Goal: Browse casually: Explore the website without a specific task or goal

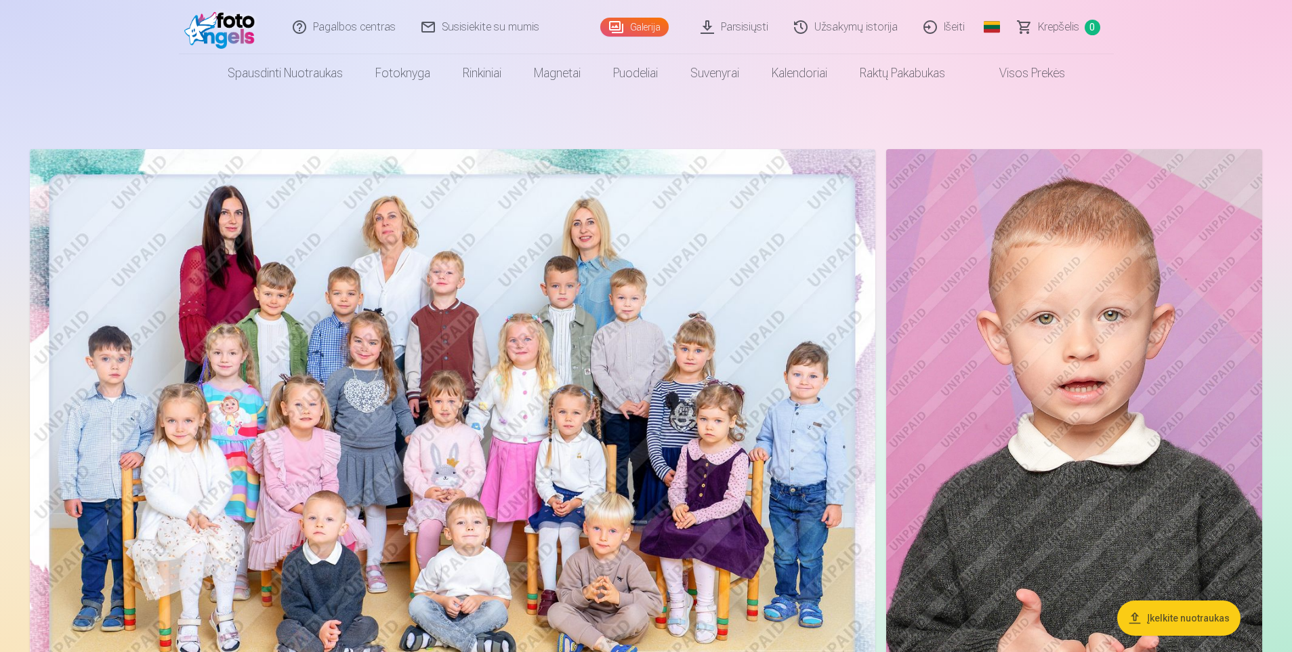
click at [474, 371] on img at bounding box center [453, 431] width 846 height 564
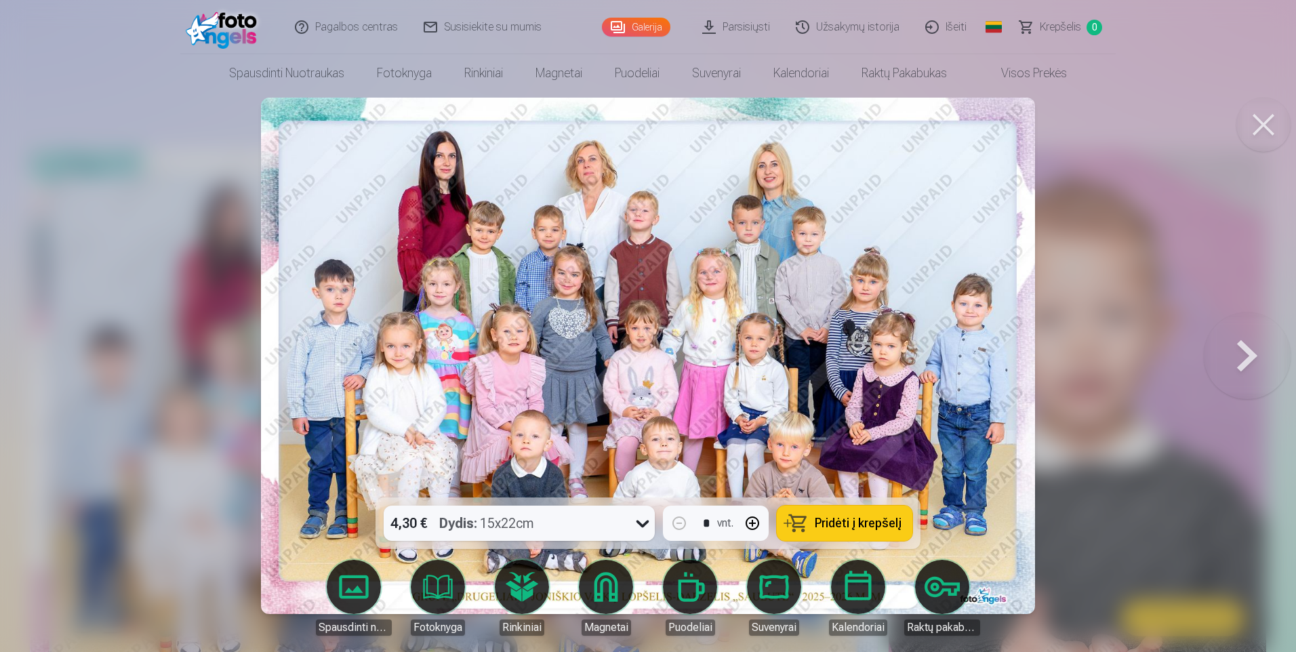
click at [1239, 356] on button at bounding box center [1247, 356] width 87 height 256
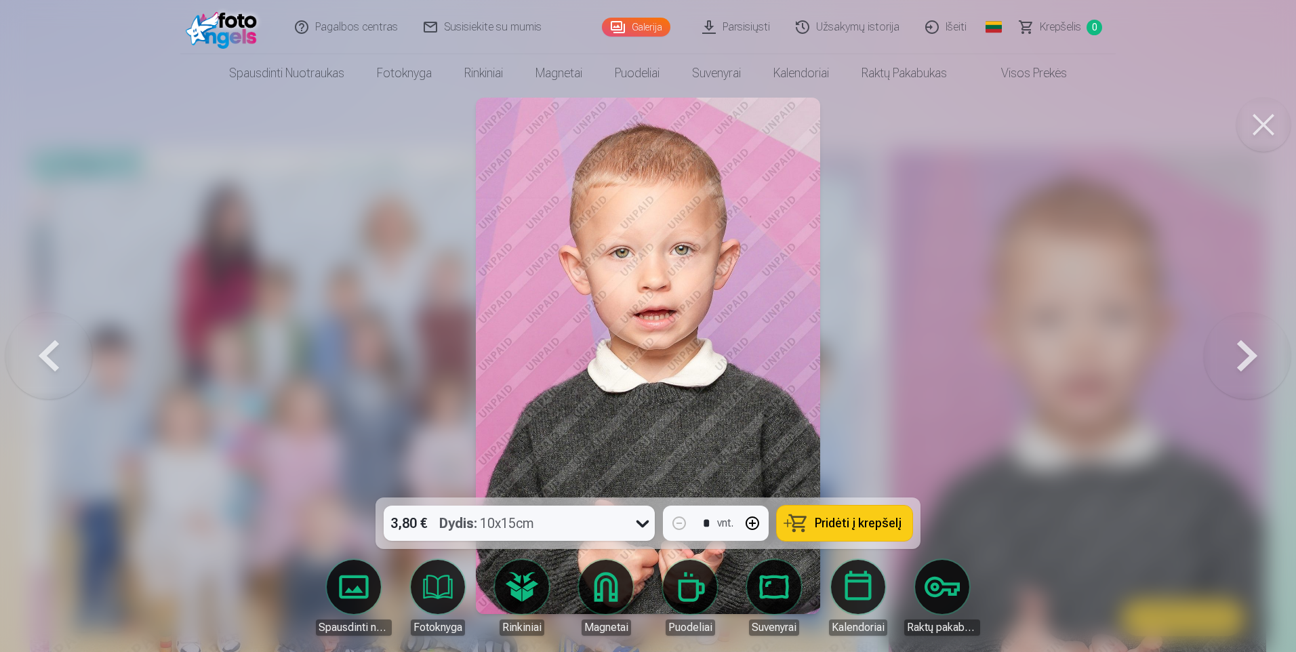
click at [1239, 356] on button at bounding box center [1247, 356] width 87 height 256
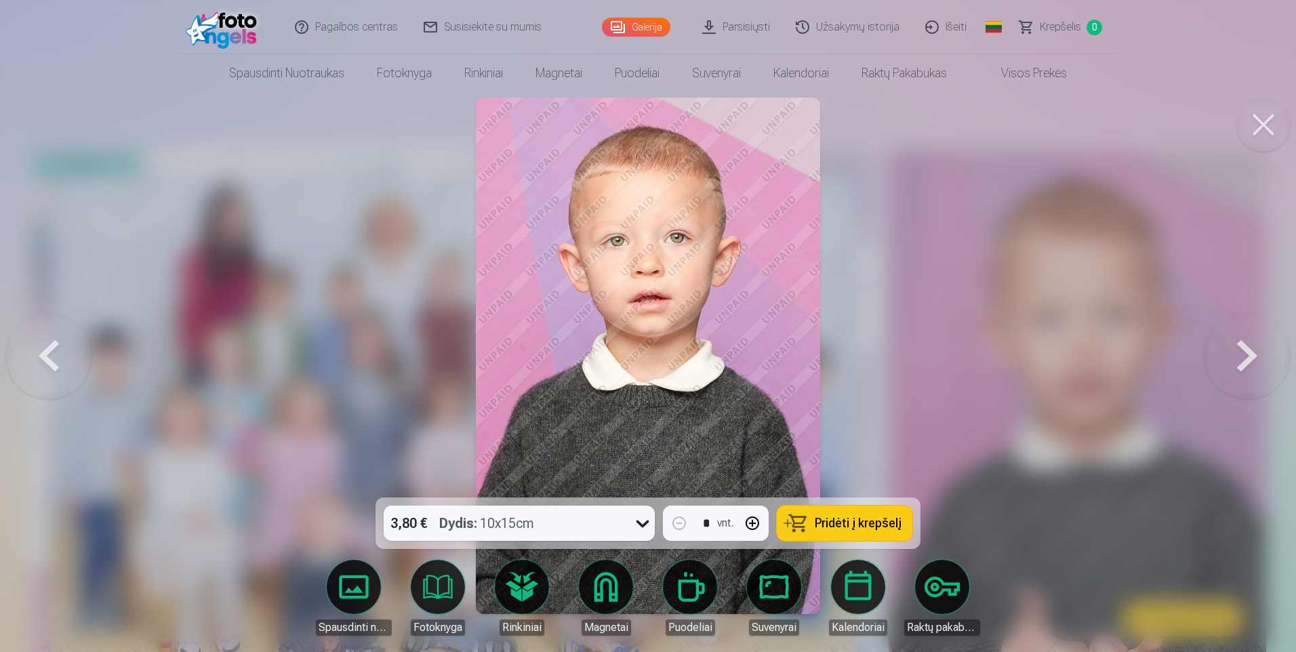
click at [1239, 356] on button at bounding box center [1247, 356] width 87 height 256
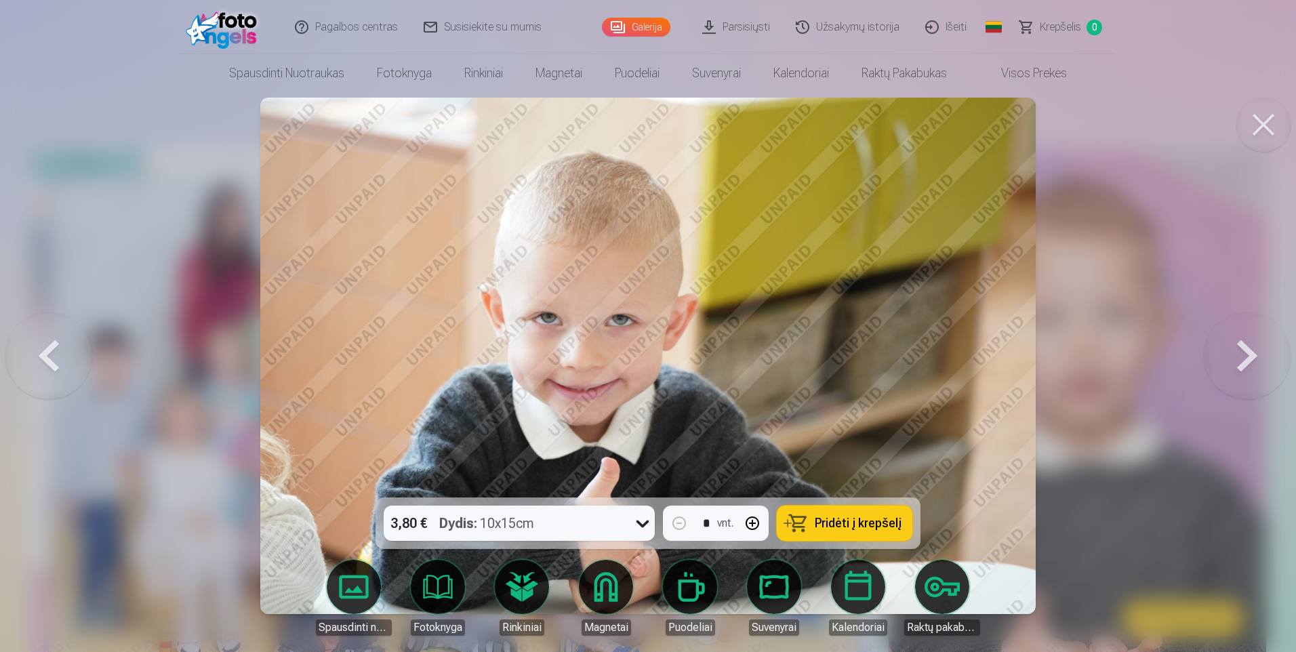
click at [1239, 356] on button at bounding box center [1247, 356] width 87 height 256
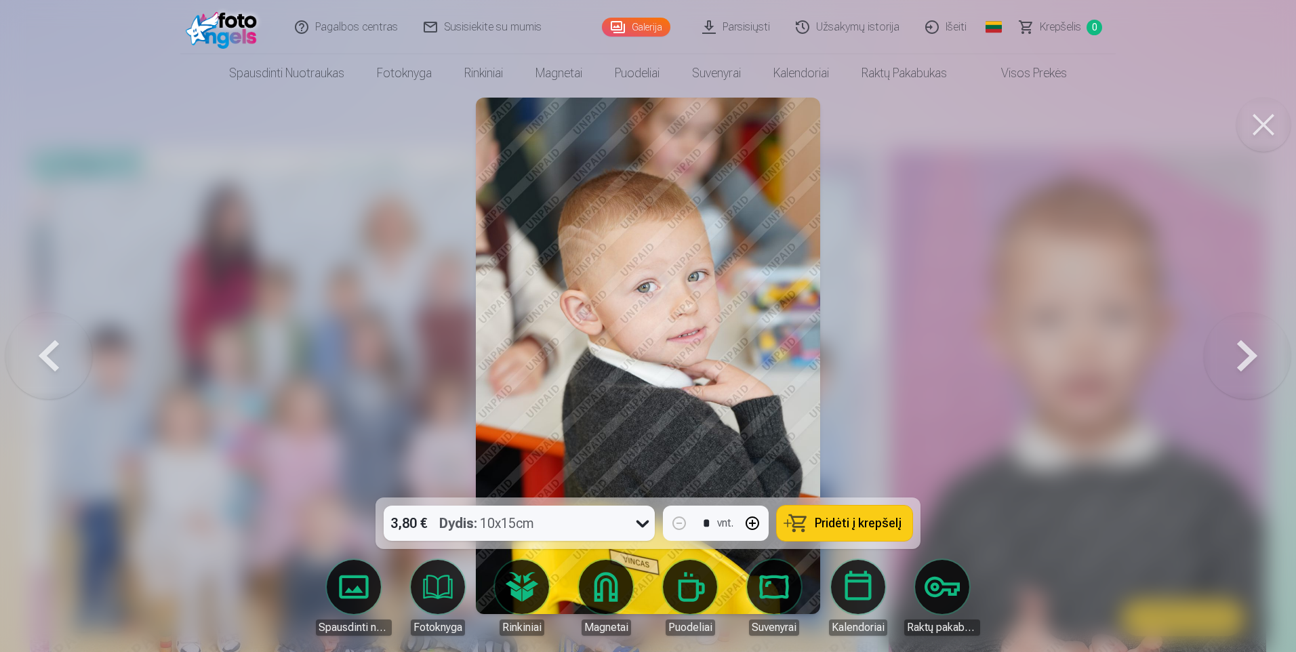
click at [1239, 356] on button at bounding box center [1247, 356] width 87 height 256
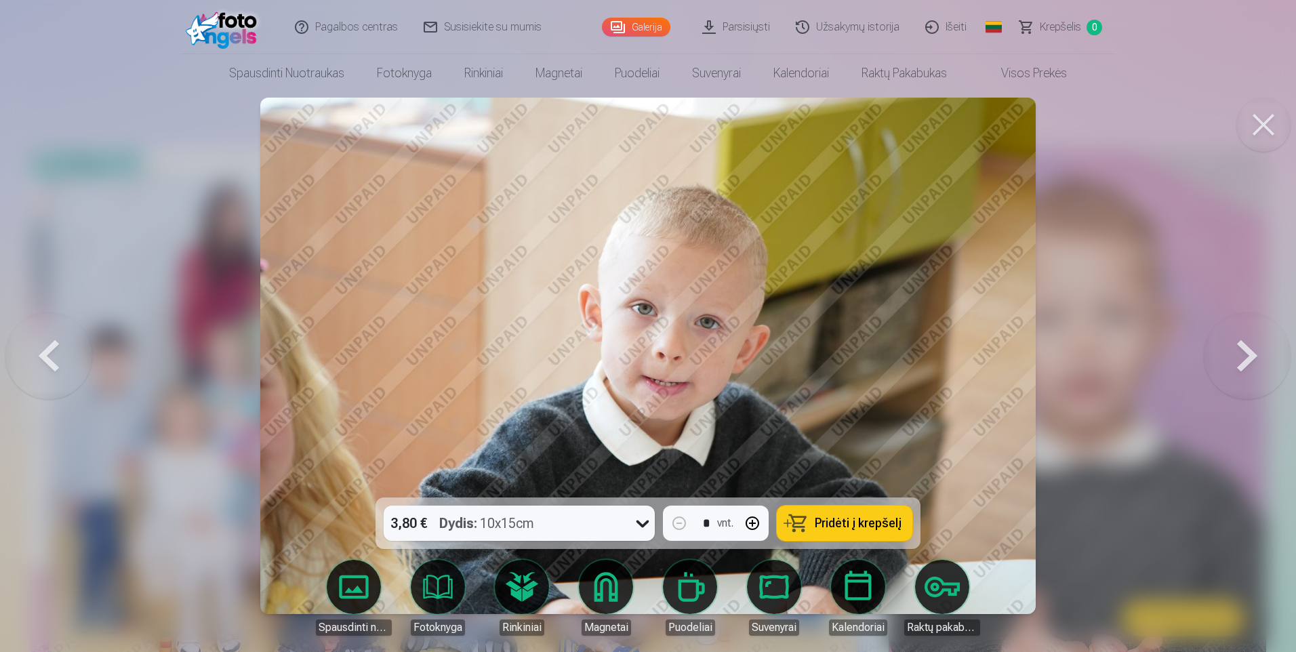
click at [1239, 356] on button at bounding box center [1247, 356] width 87 height 256
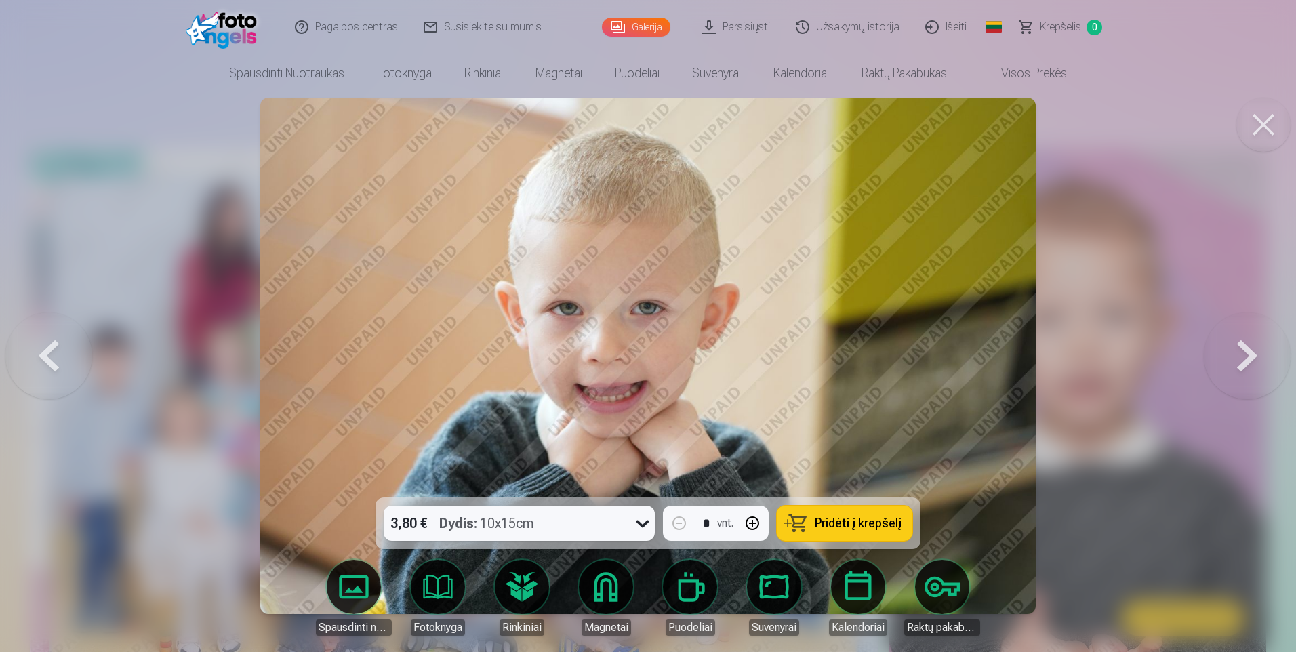
click at [1239, 356] on button at bounding box center [1247, 356] width 87 height 256
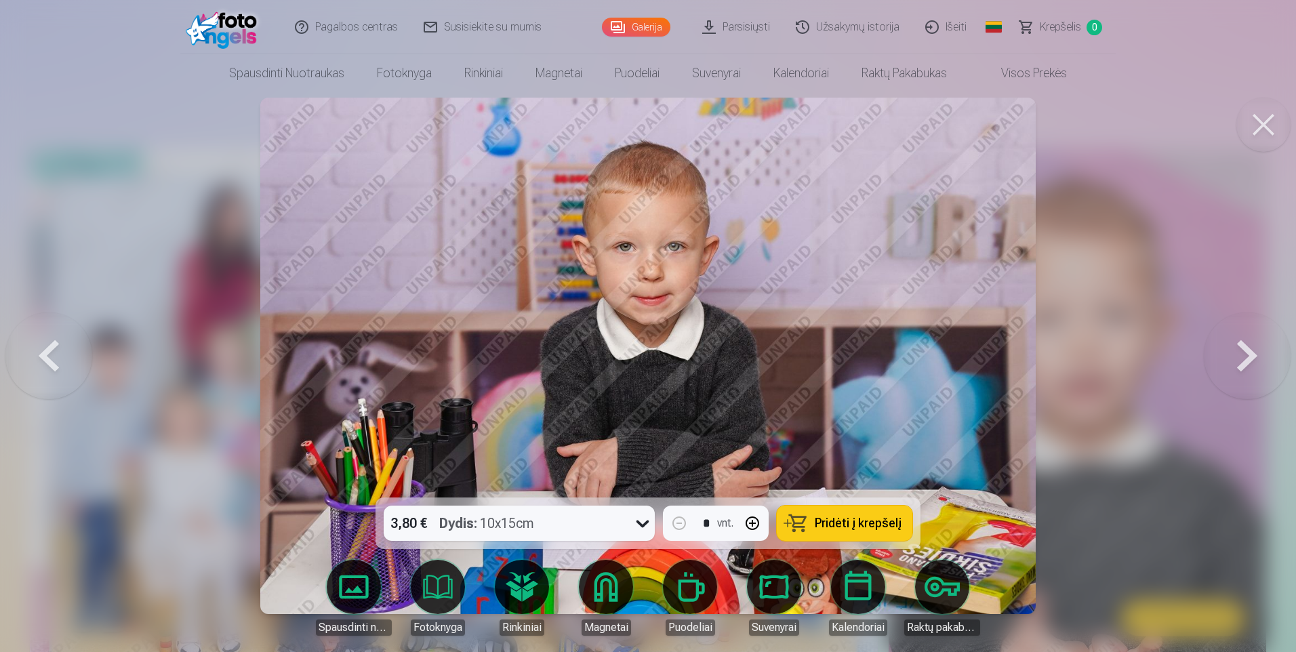
click at [1239, 356] on button at bounding box center [1247, 356] width 87 height 256
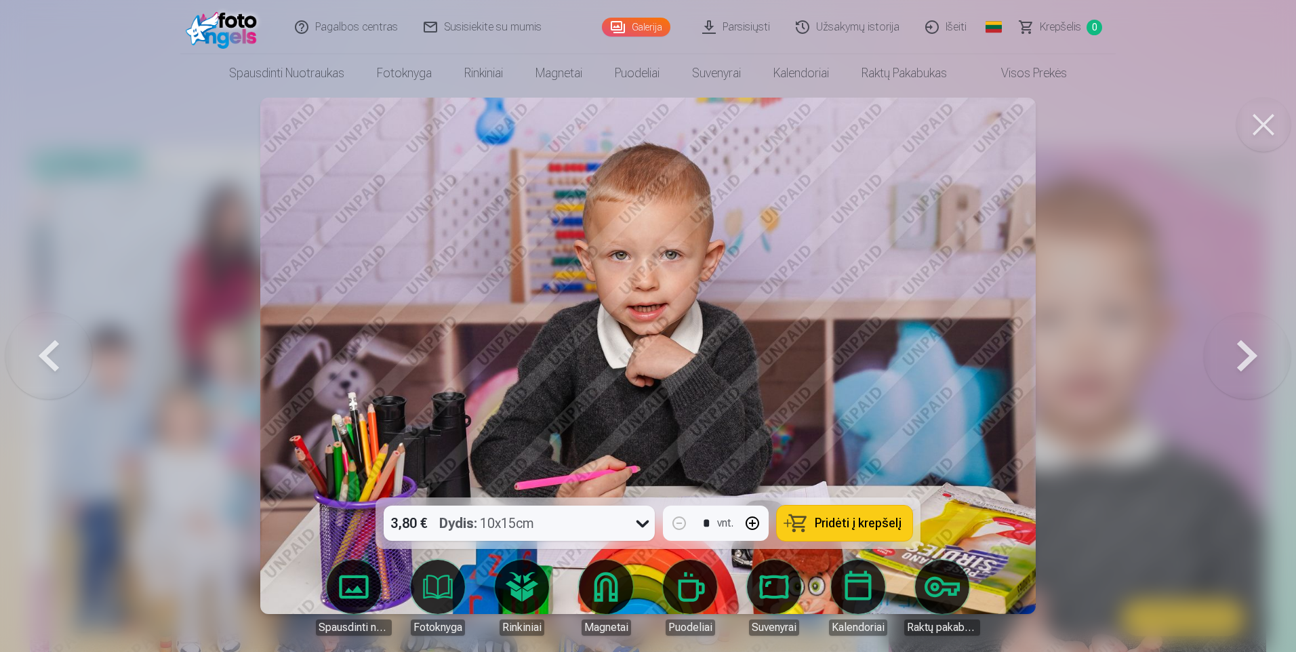
click at [1239, 356] on button at bounding box center [1247, 356] width 87 height 256
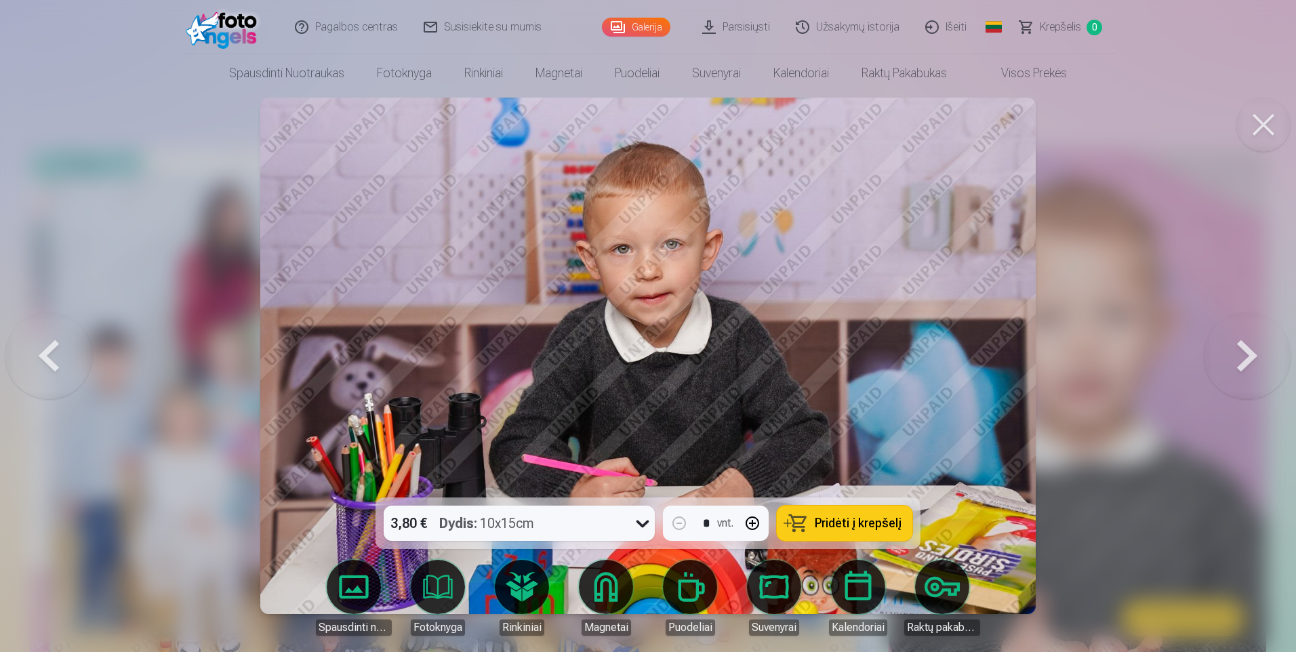
click at [1239, 356] on button at bounding box center [1247, 356] width 87 height 256
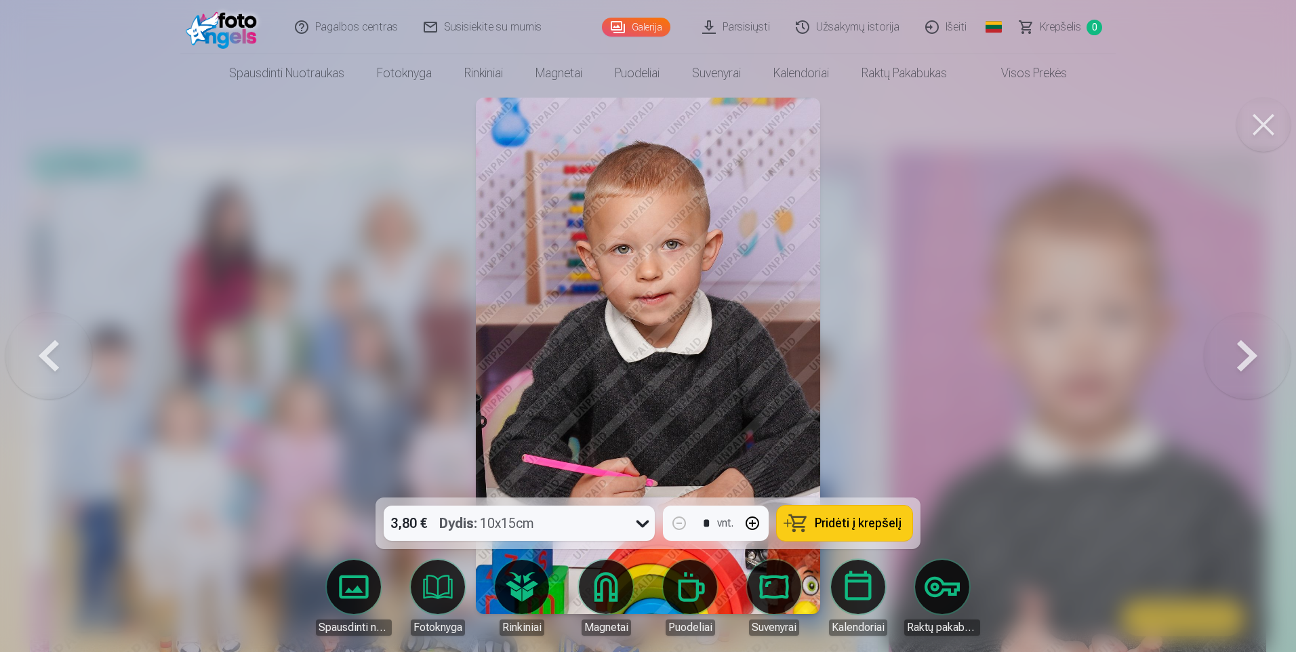
click at [1239, 356] on button at bounding box center [1247, 356] width 87 height 256
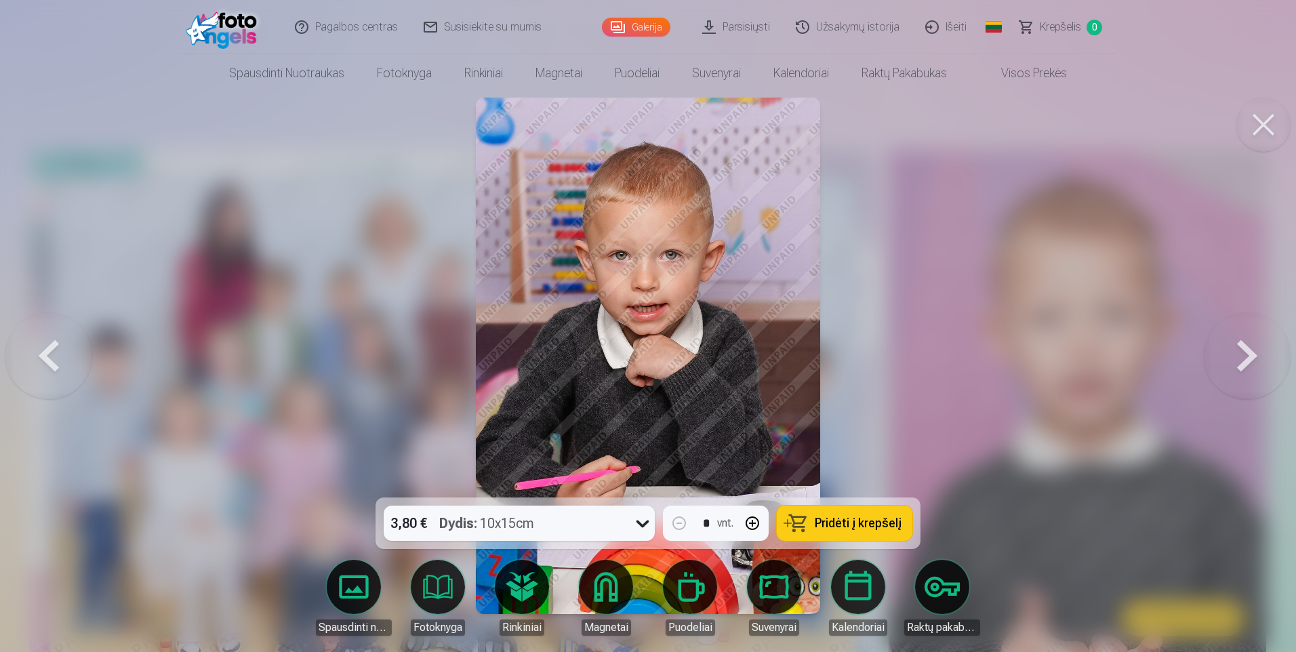
click at [1239, 356] on button at bounding box center [1247, 356] width 87 height 256
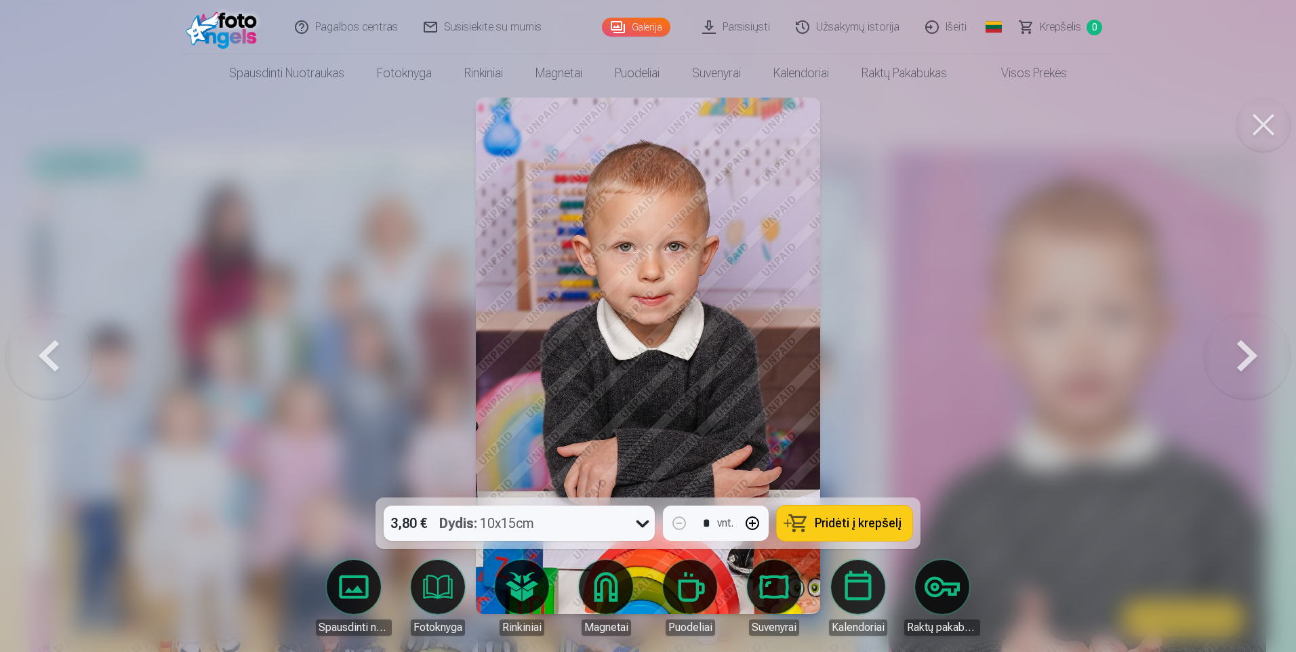
click at [1239, 356] on button at bounding box center [1247, 356] width 87 height 256
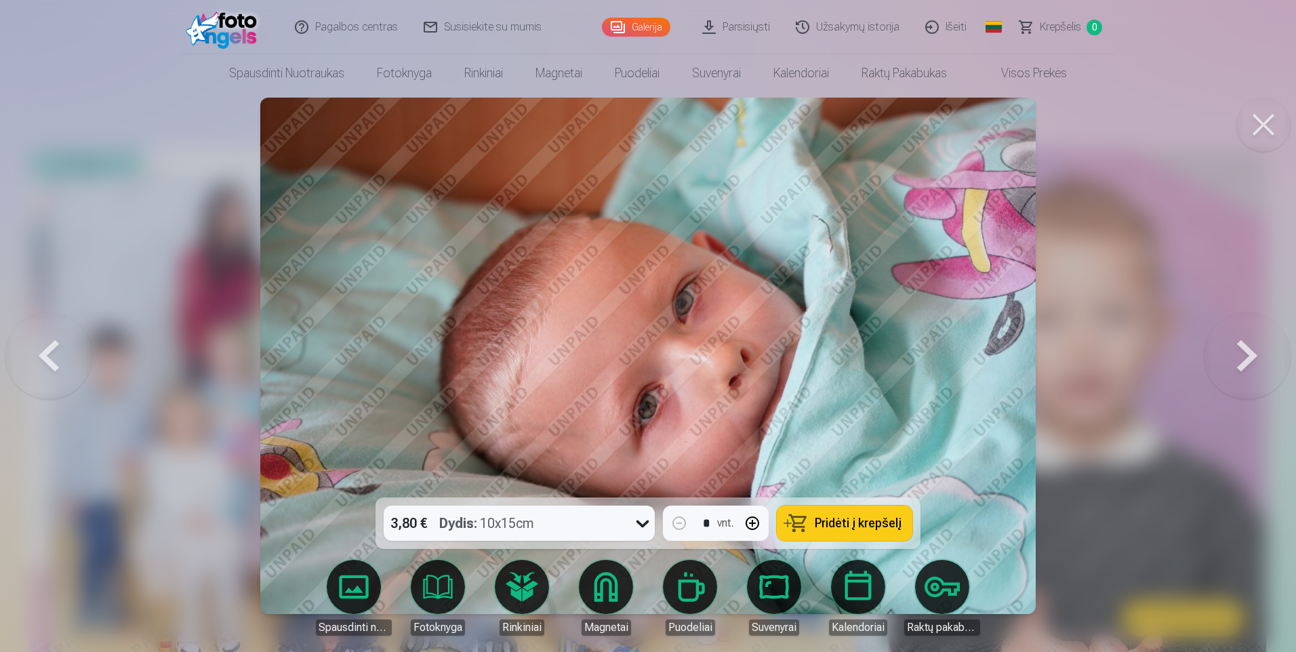
click at [1239, 356] on button at bounding box center [1247, 356] width 87 height 256
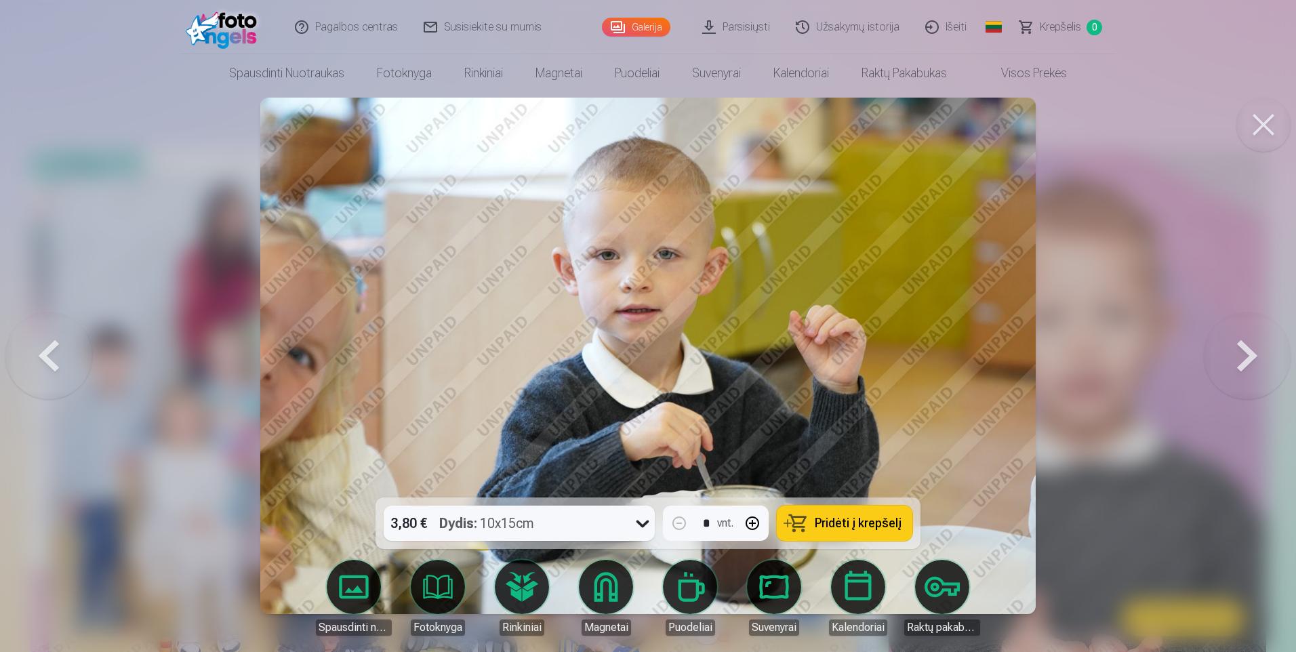
click at [1239, 356] on button at bounding box center [1247, 356] width 87 height 256
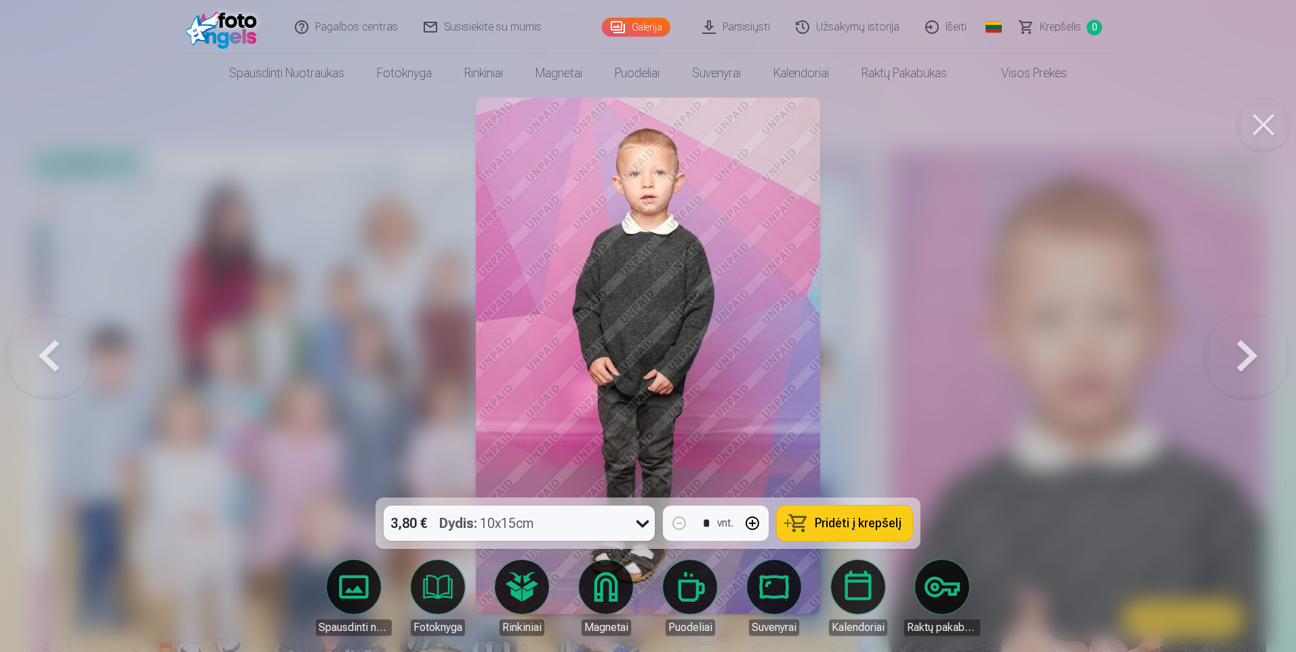
click at [1239, 356] on button at bounding box center [1247, 356] width 87 height 256
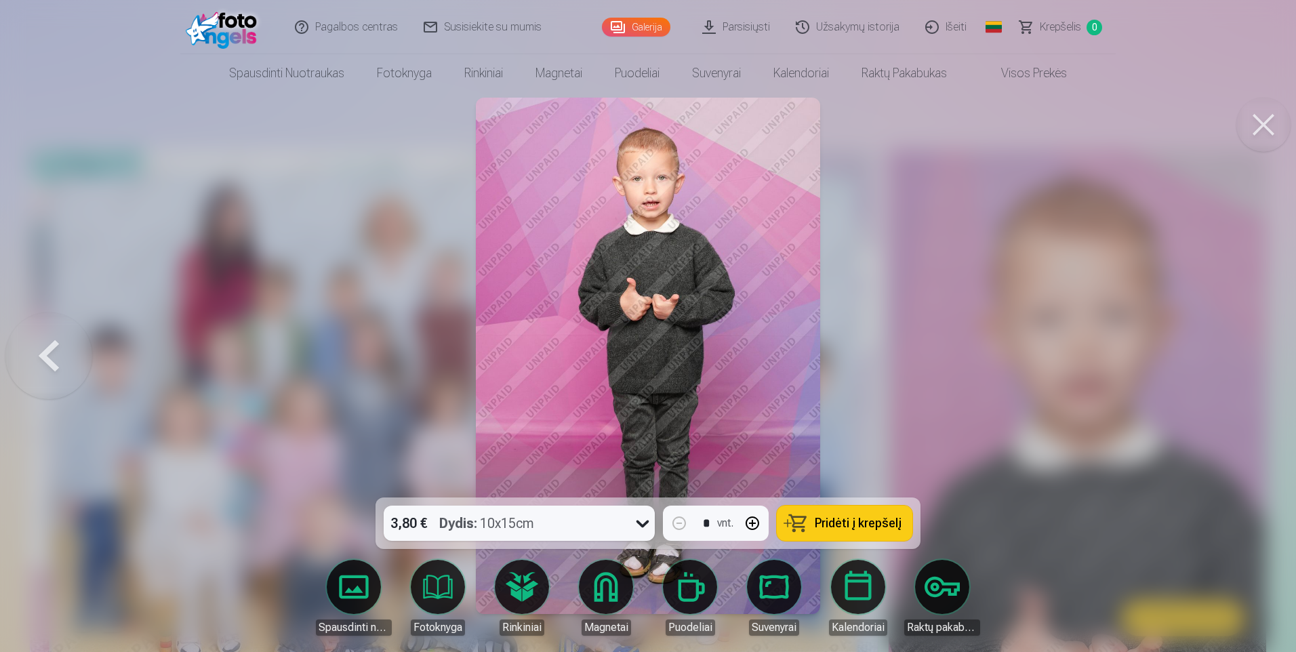
click at [1262, 128] on button at bounding box center [1263, 125] width 54 height 54
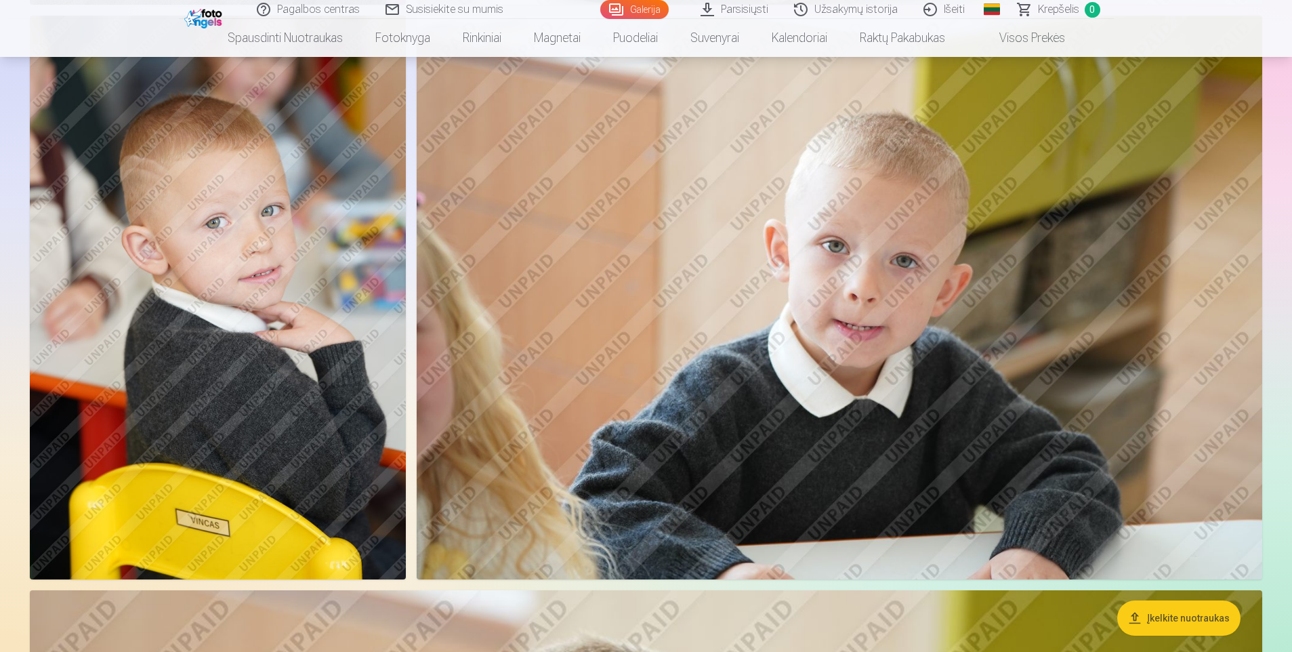
scroll to position [1288, 0]
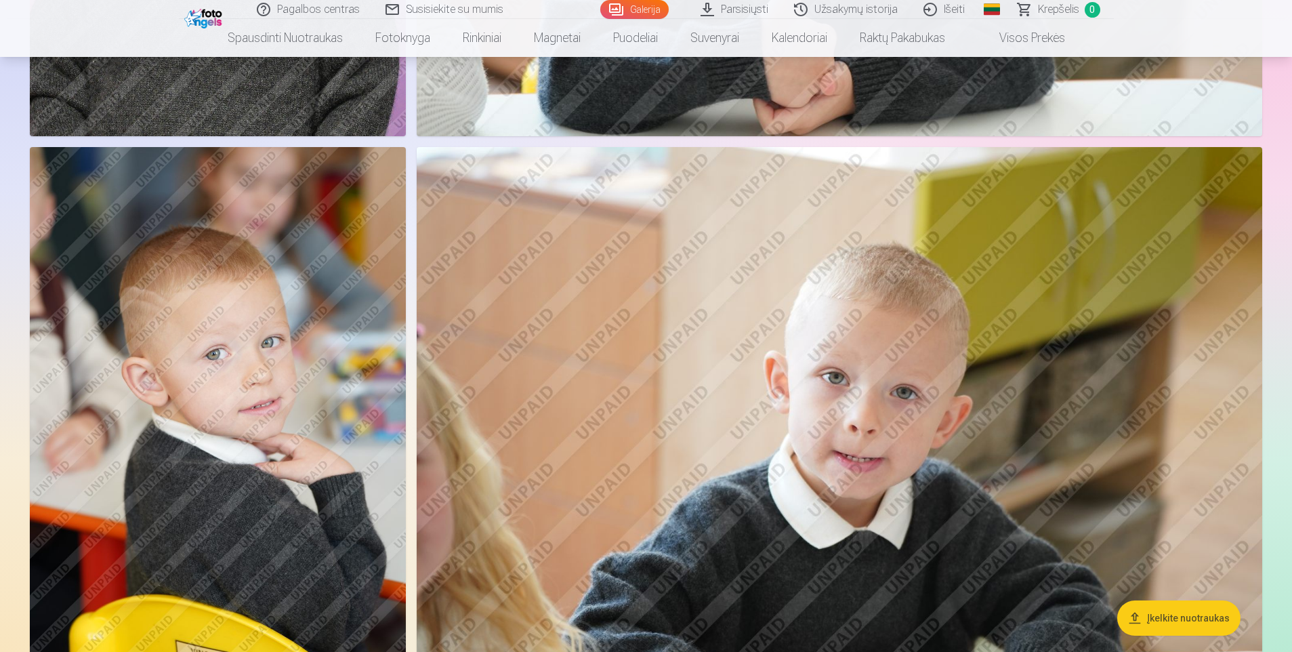
click at [272, 267] on img at bounding box center [218, 429] width 376 height 564
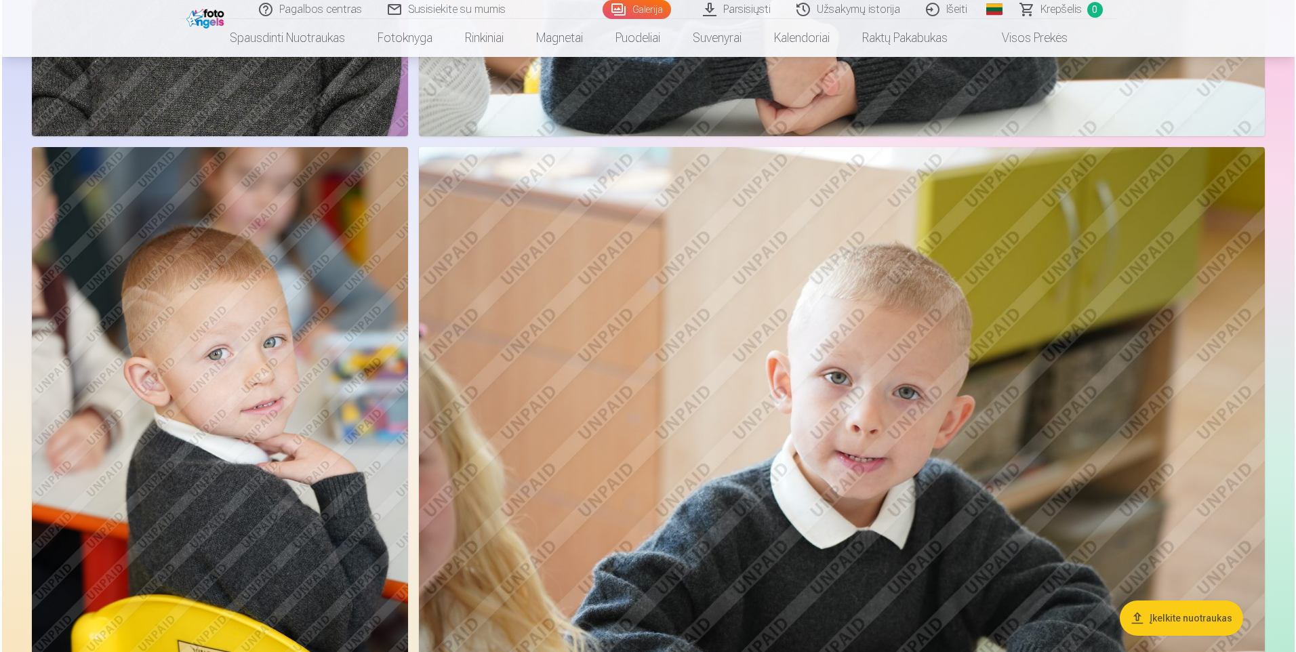
scroll to position [1153, 0]
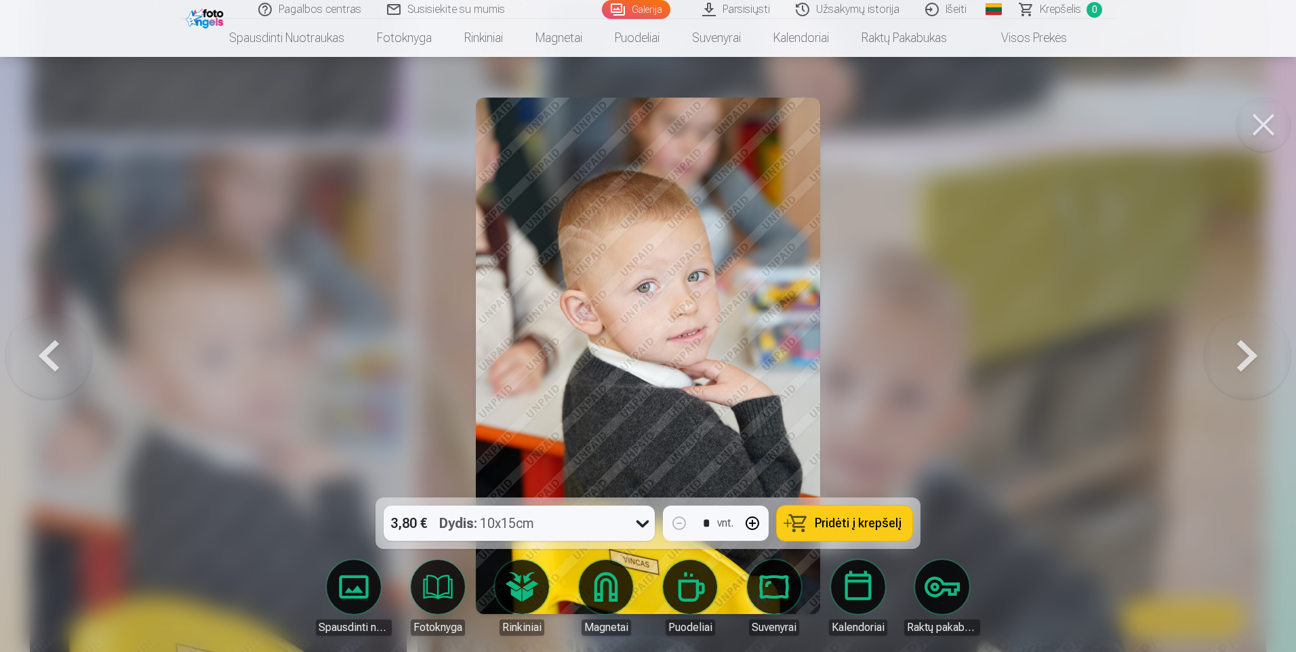
click at [1258, 133] on button at bounding box center [1263, 125] width 54 height 54
